Goal: Transaction & Acquisition: Subscribe to service/newsletter

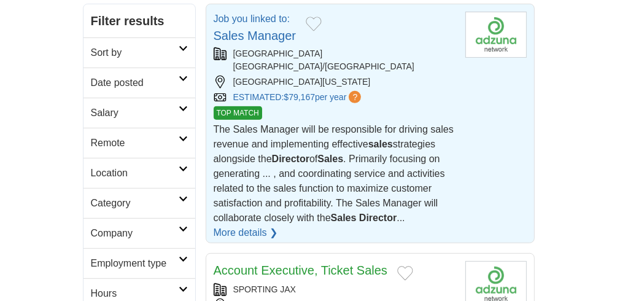
scroll to position [278, 0]
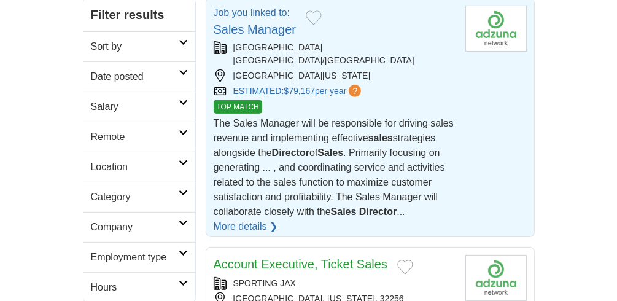
click at [249, 219] on link "More details ❯" at bounding box center [246, 226] width 65 height 15
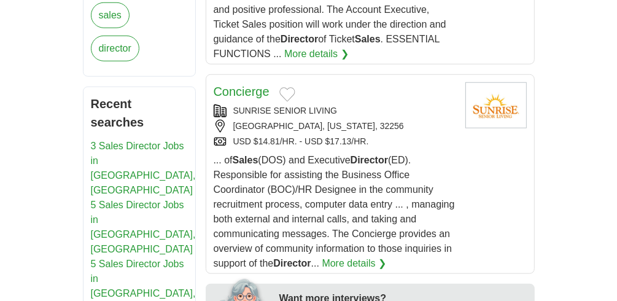
scroll to position [676, 0]
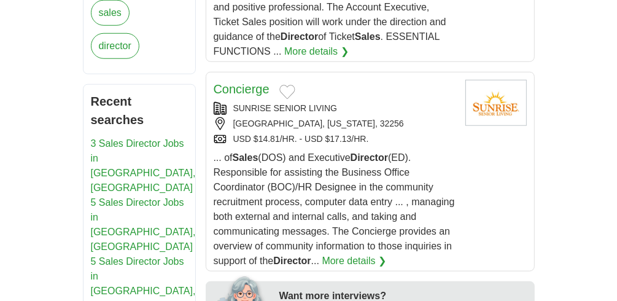
click at [366, 254] on link "More details ❯" at bounding box center [355, 261] width 65 height 15
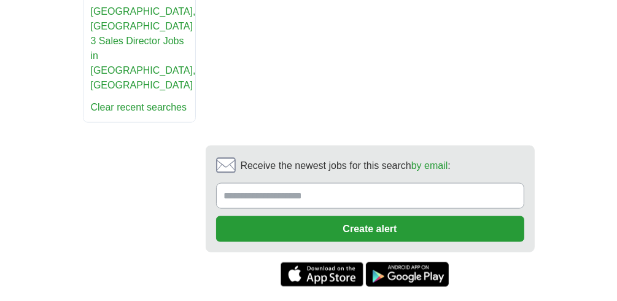
scroll to position [1020, 0]
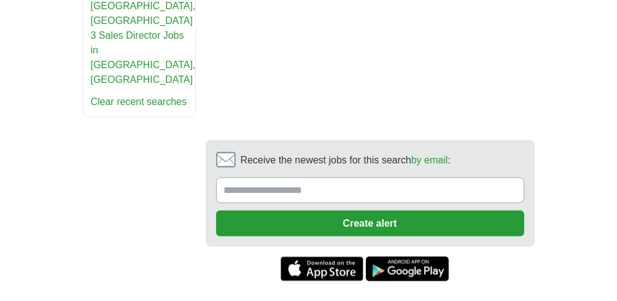
click at [332, 178] on input "Receive the newest jobs for this search by email :" at bounding box center [370, 191] width 308 height 26
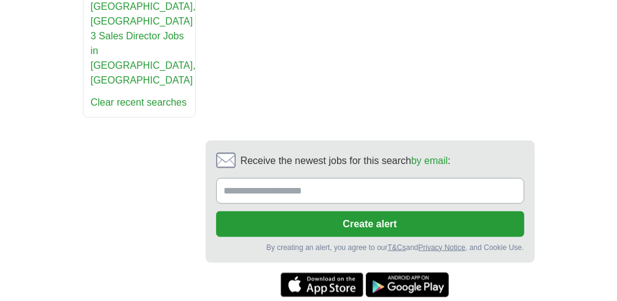
scroll to position [1036, 0]
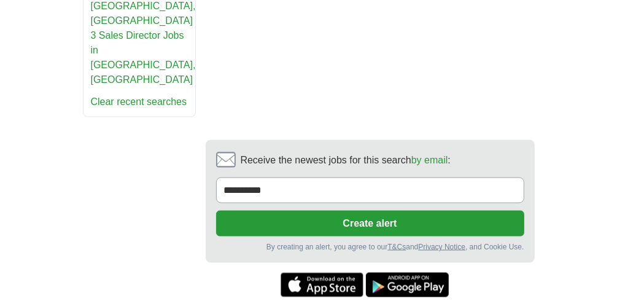
type input "**********"
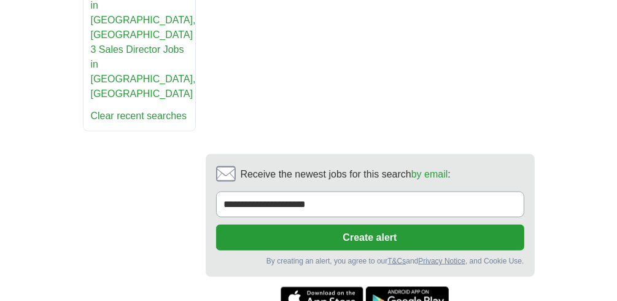
scroll to position [1020, 0]
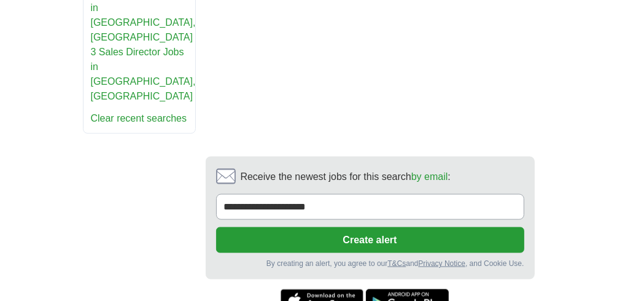
click at [366, 227] on button "Create alert" at bounding box center [370, 240] width 308 height 26
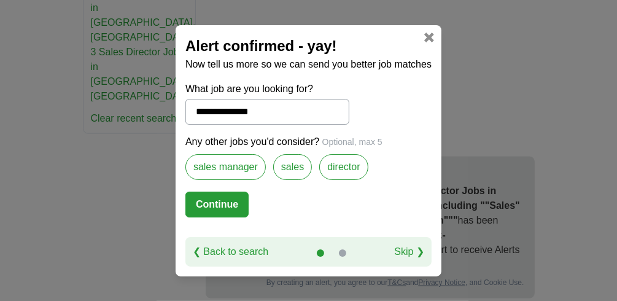
click at [242, 171] on label "sales manager" at bounding box center [226, 167] width 80 height 26
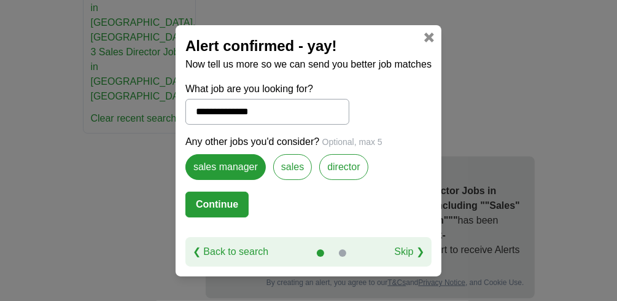
click at [231, 206] on button "Continue" at bounding box center [217, 205] width 63 height 26
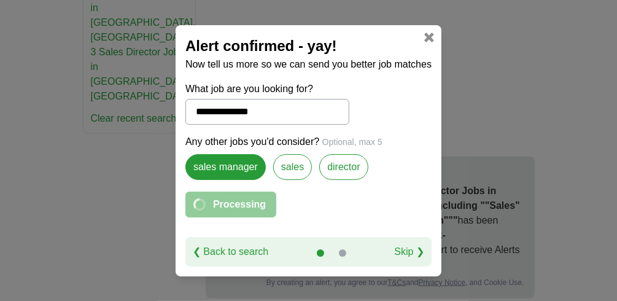
select select "**"
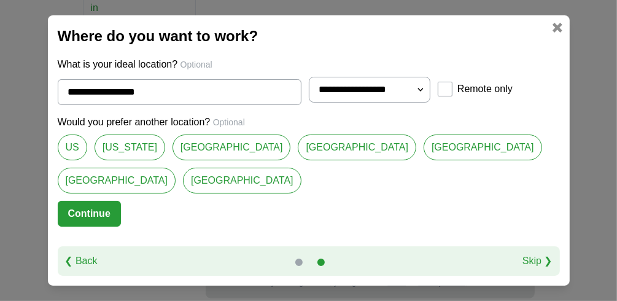
click at [101, 213] on button "Continue" at bounding box center [89, 214] width 63 height 26
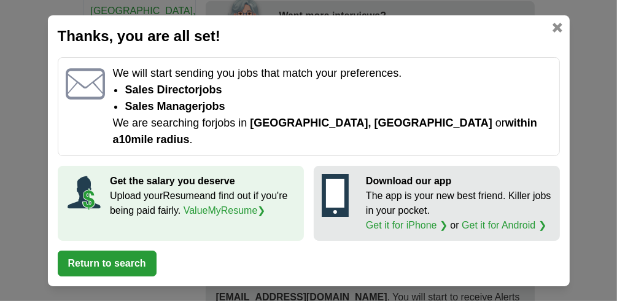
scroll to position [961, 0]
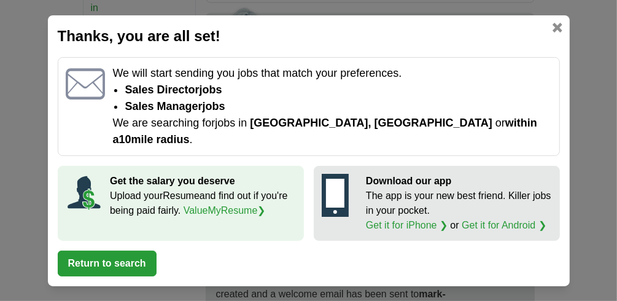
click at [105, 251] on button "Return to search" at bounding box center [107, 264] width 99 height 26
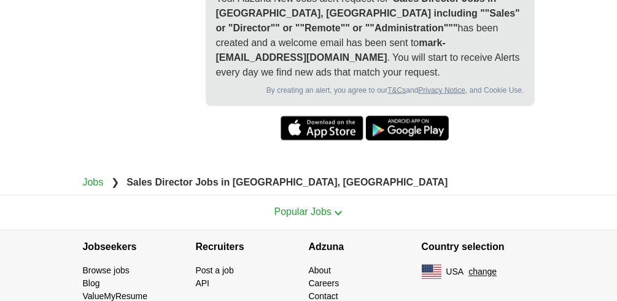
scroll to position [1213, 0]
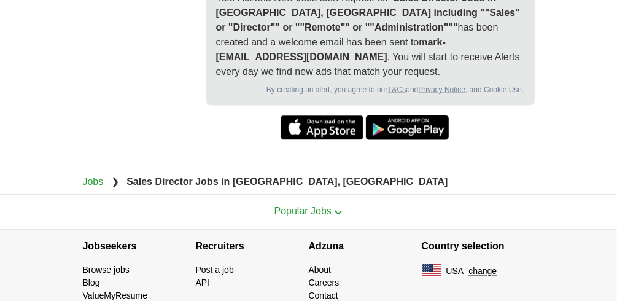
click at [100, 176] on link "Jobs" at bounding box center [93, 181] width 21 height 10
